Goal: Task Accomplishment & Management: Manage account settings

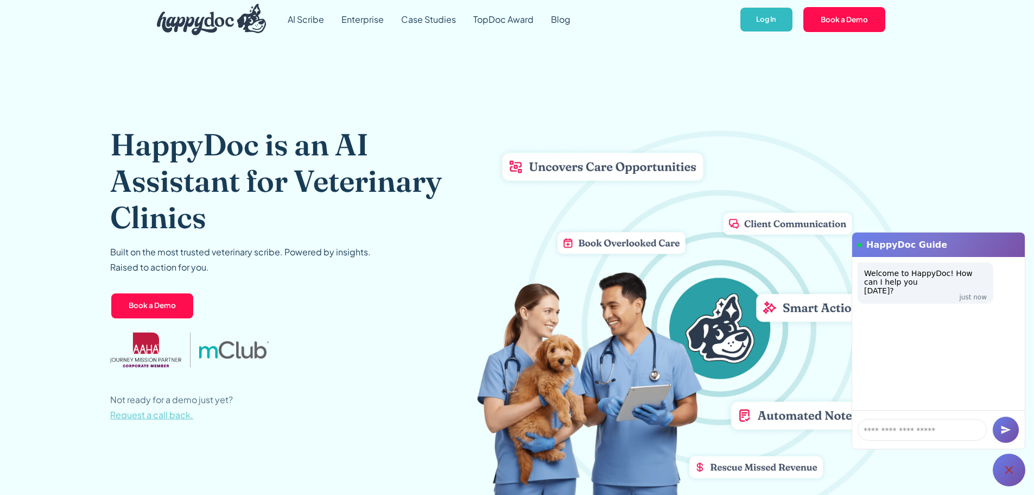
click at [205, 28] on img "home" at bounding box center [212, 19] width 110 height 31
click at [231, 29] on img "home" at bounding box center [212, 19] width 110 height 31
click at [774, 22] on link "Log In" at bounding box center [766, 20] width 54 height 27
